Goal: Information Seeking & Learning: Learn about a topic

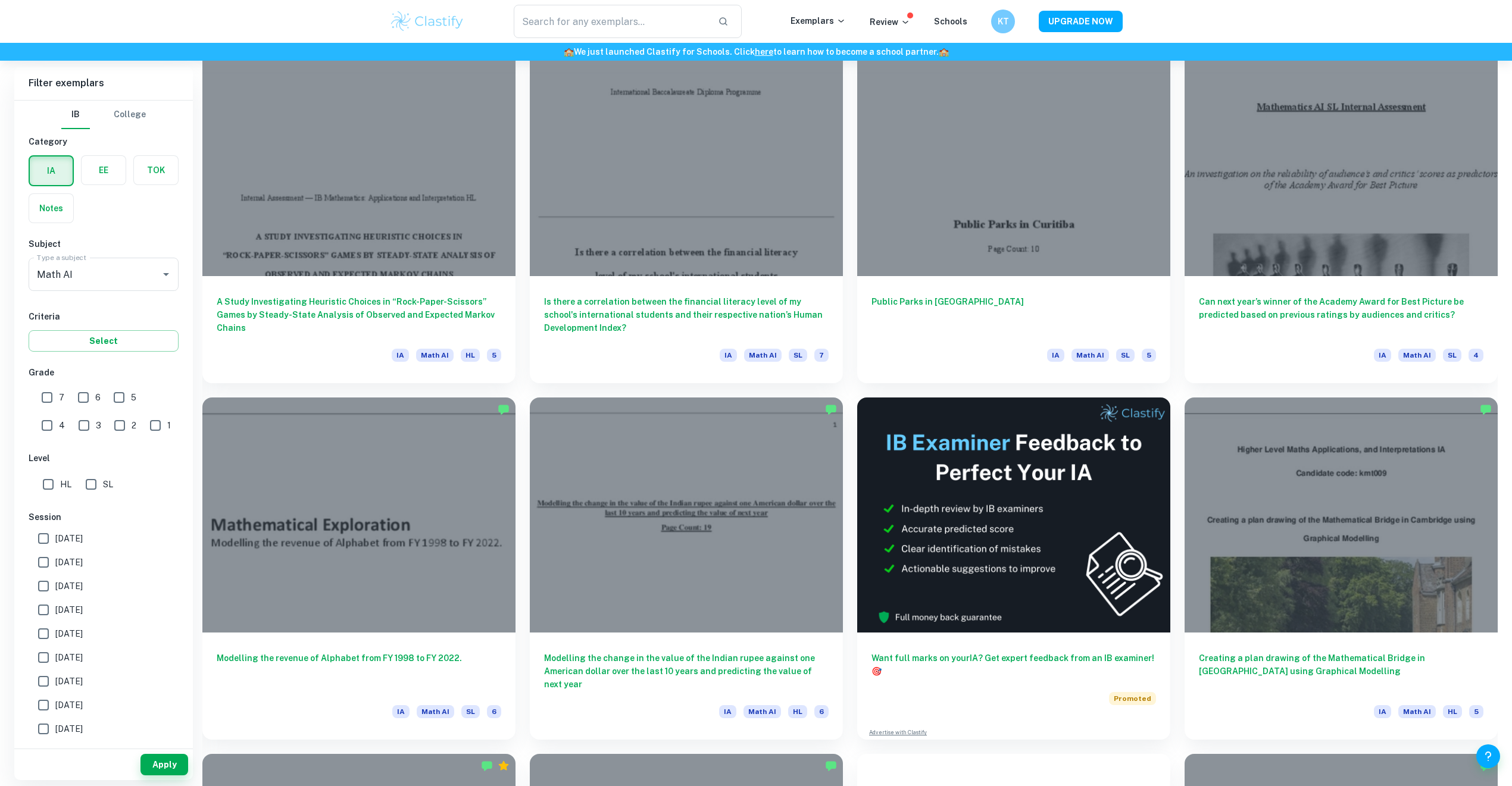
scroll to position [1508, 0]
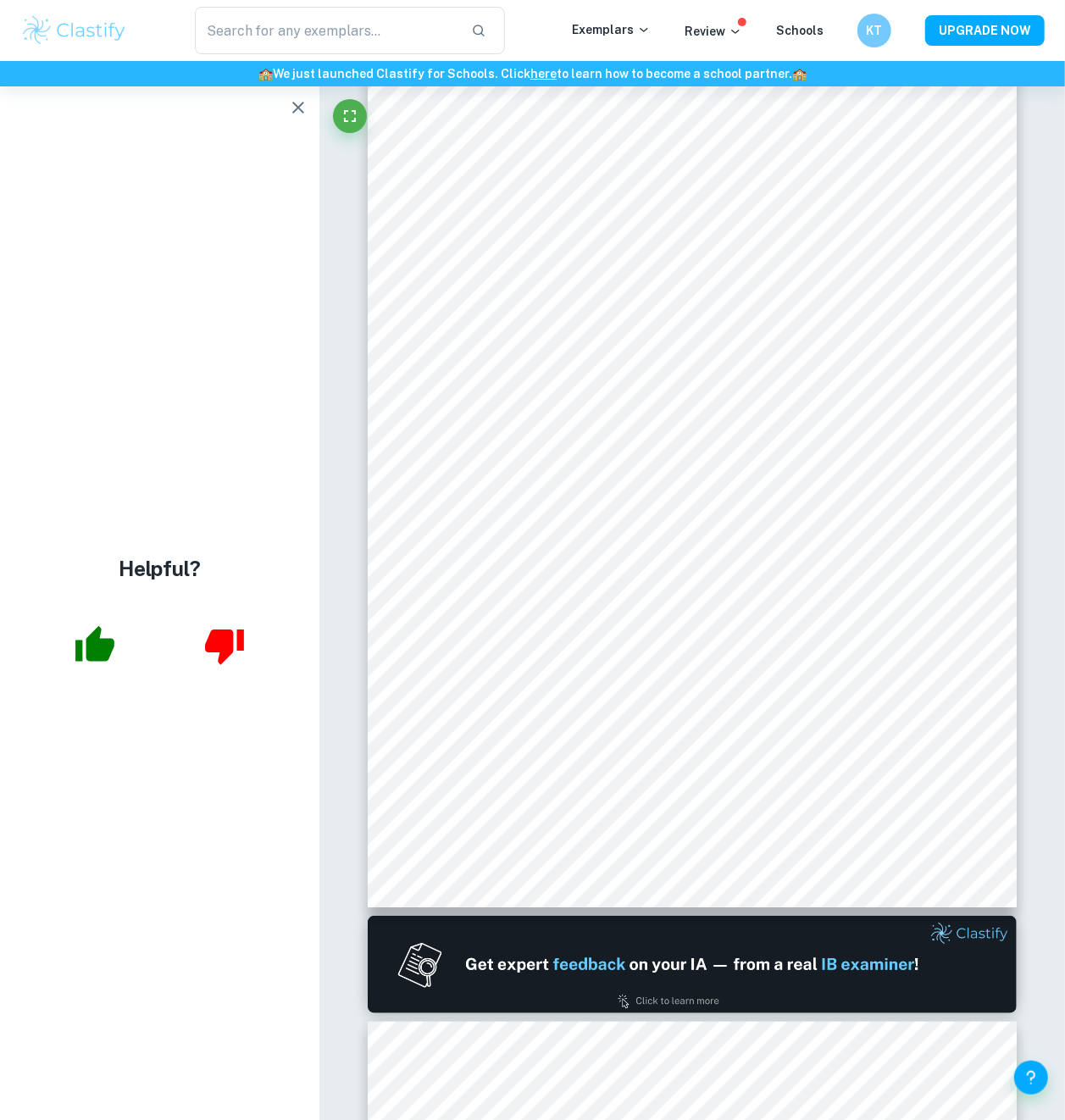
scroll to position [678, 0]
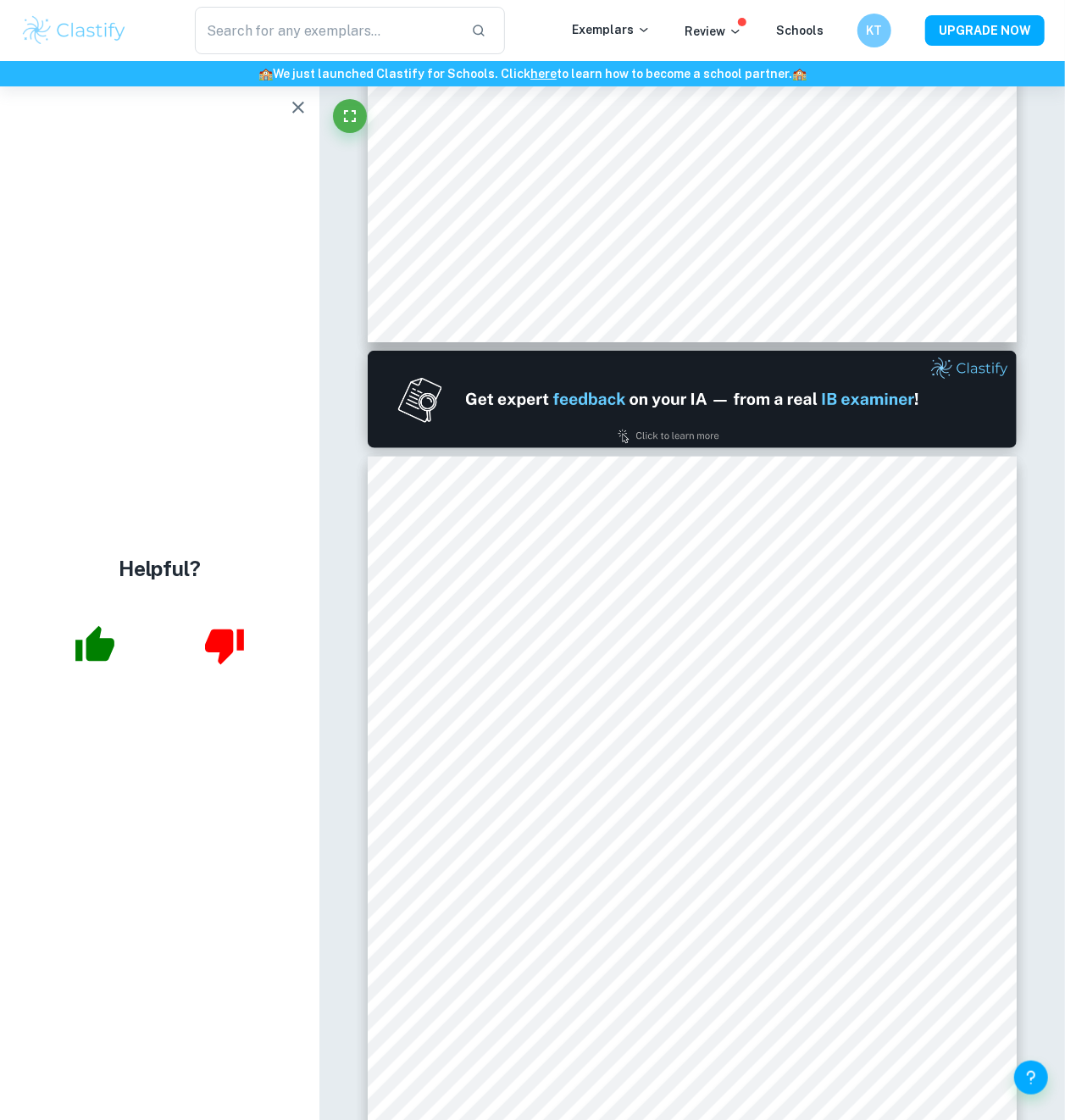
type input "1"
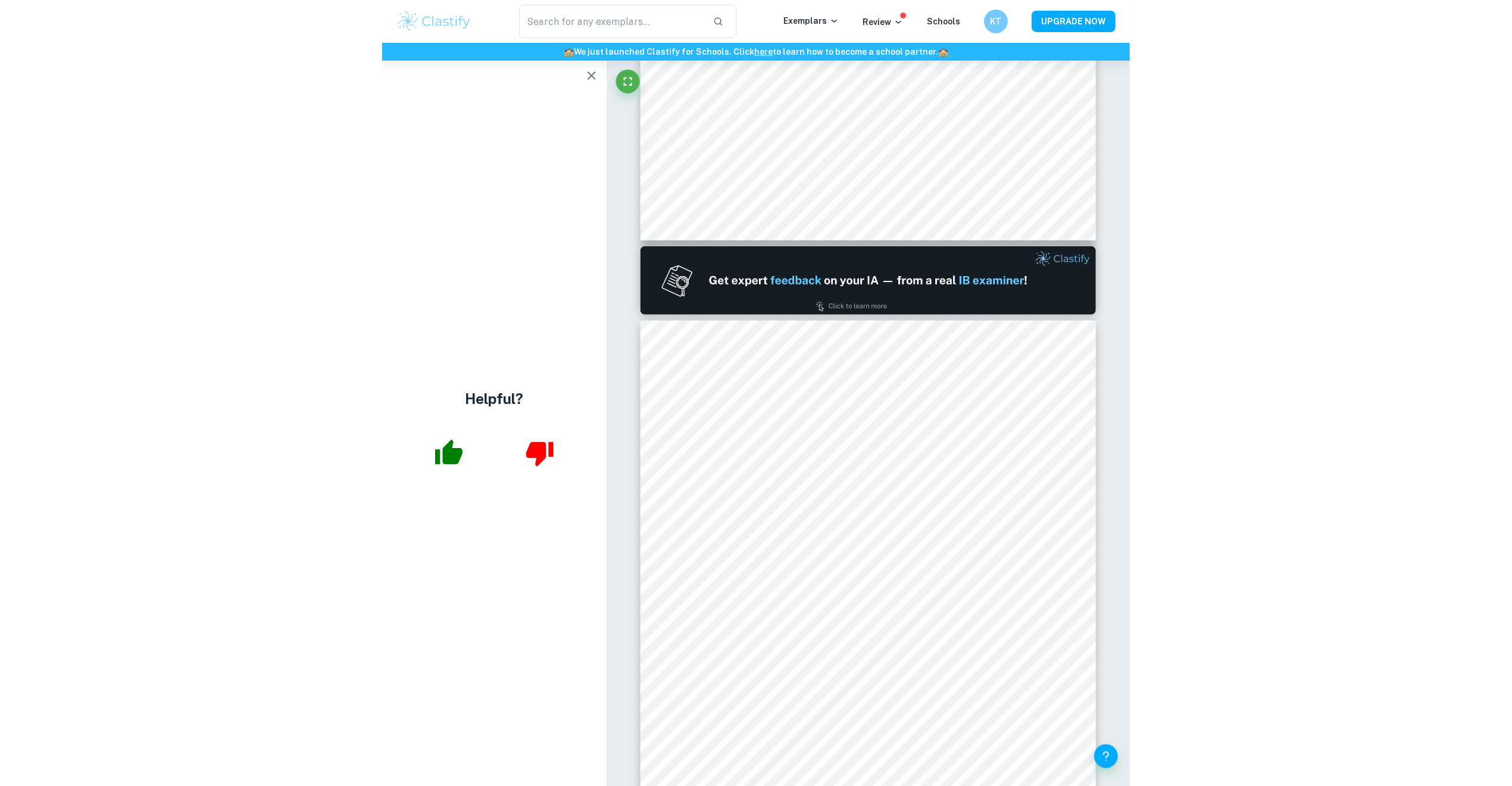
scroll to position [238, 0]
